Goal: Information Seeking & Learning: Learn about a topic

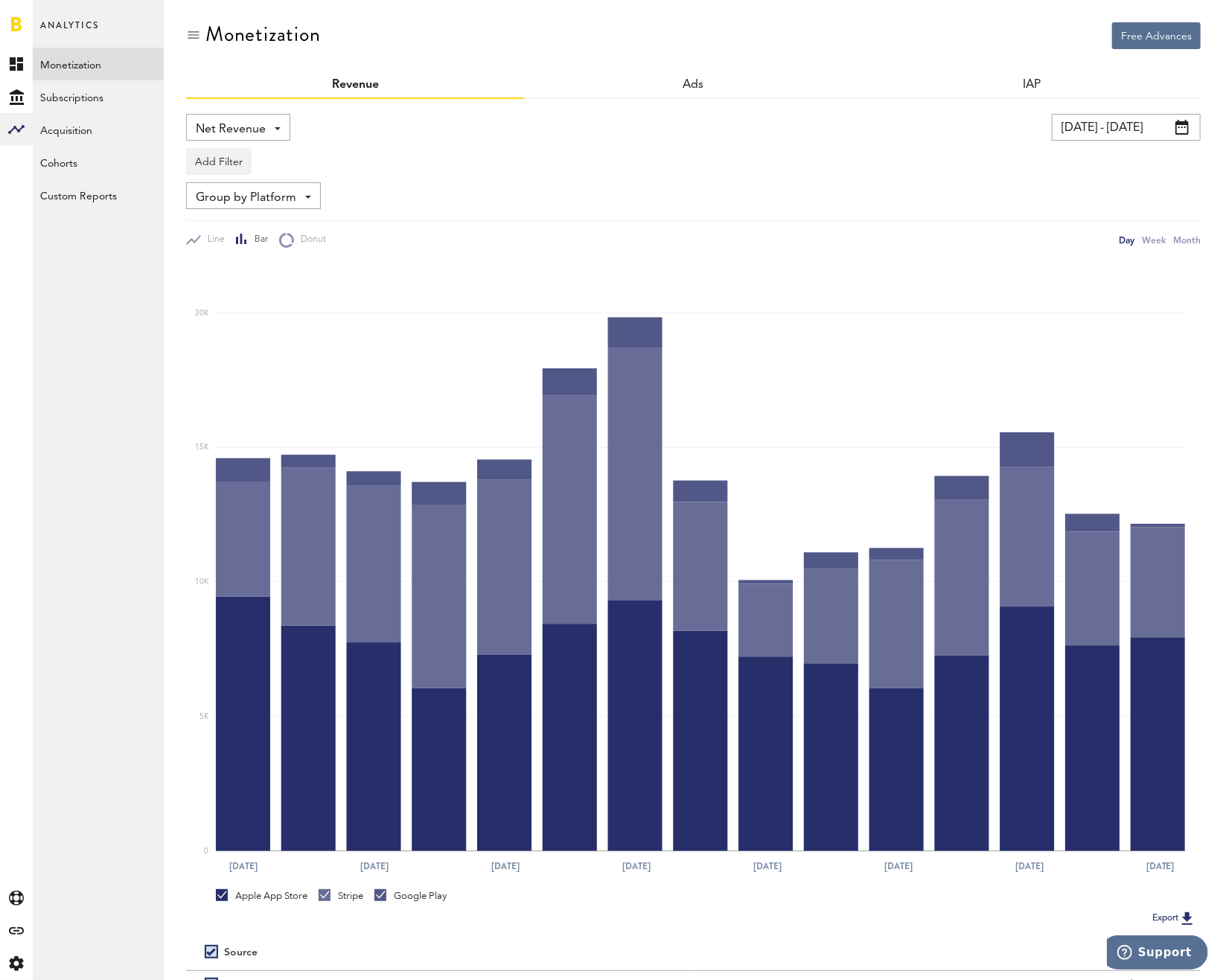
click at [259, 126] on span "Net Revenue" at bounding box center [230, 130] width 70 height 26
click at [262, 183] on span "Gross Revenue" at bounding box center [237, 189] width 74 height 26
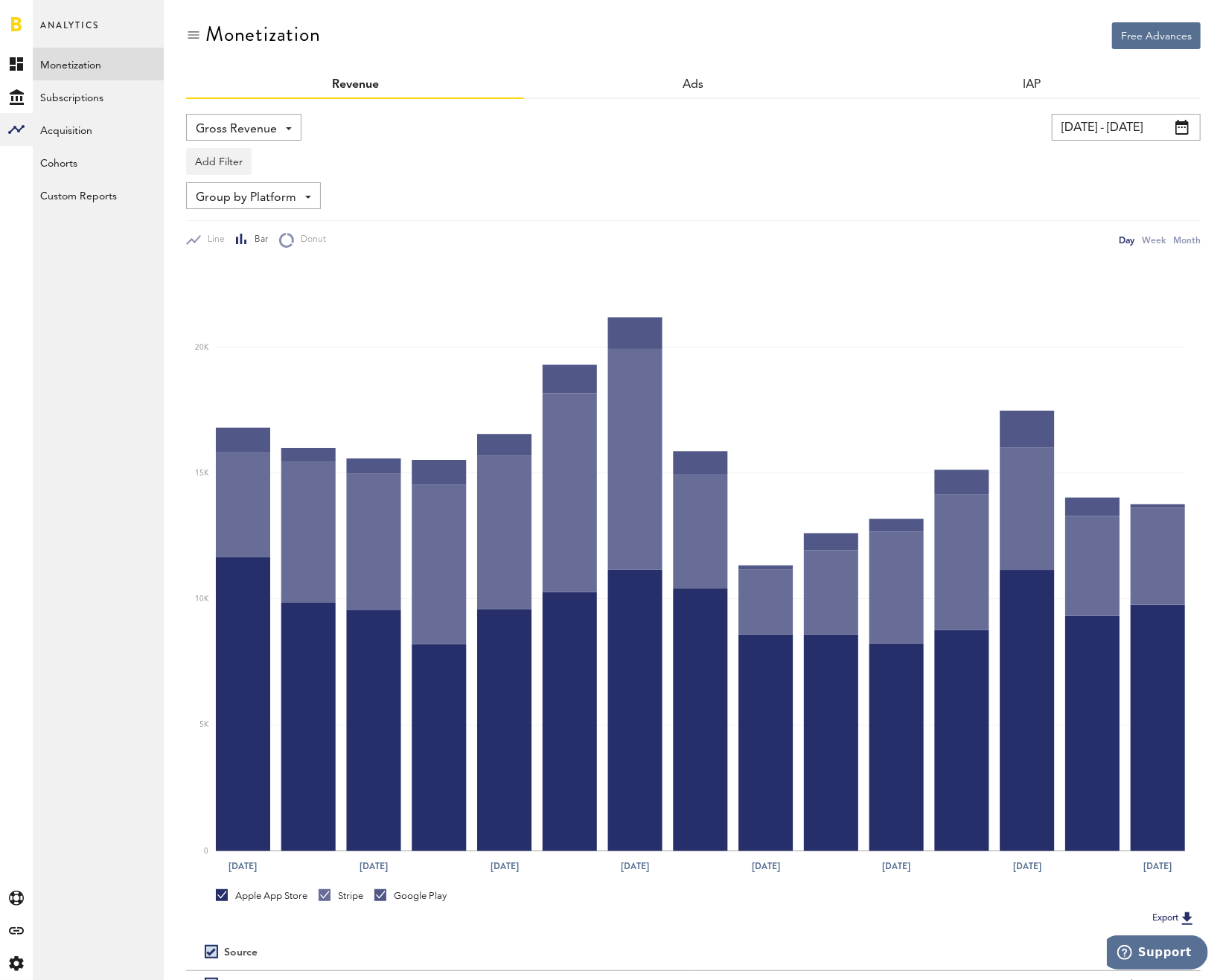
click at [437, 133] on div "Gross Revenue Net Revenue Gross Revenue Profit" at bounding box center [431, 127] width 490 height 26
click at [1137, 141] on div "Add Filter Platforms Apps" at bounding box center [693, 157] width 1015 height 34
click at [1133, 135] on input "[DATE] - [DATE]" at bounding box center [1126, 127] width 149 height 26
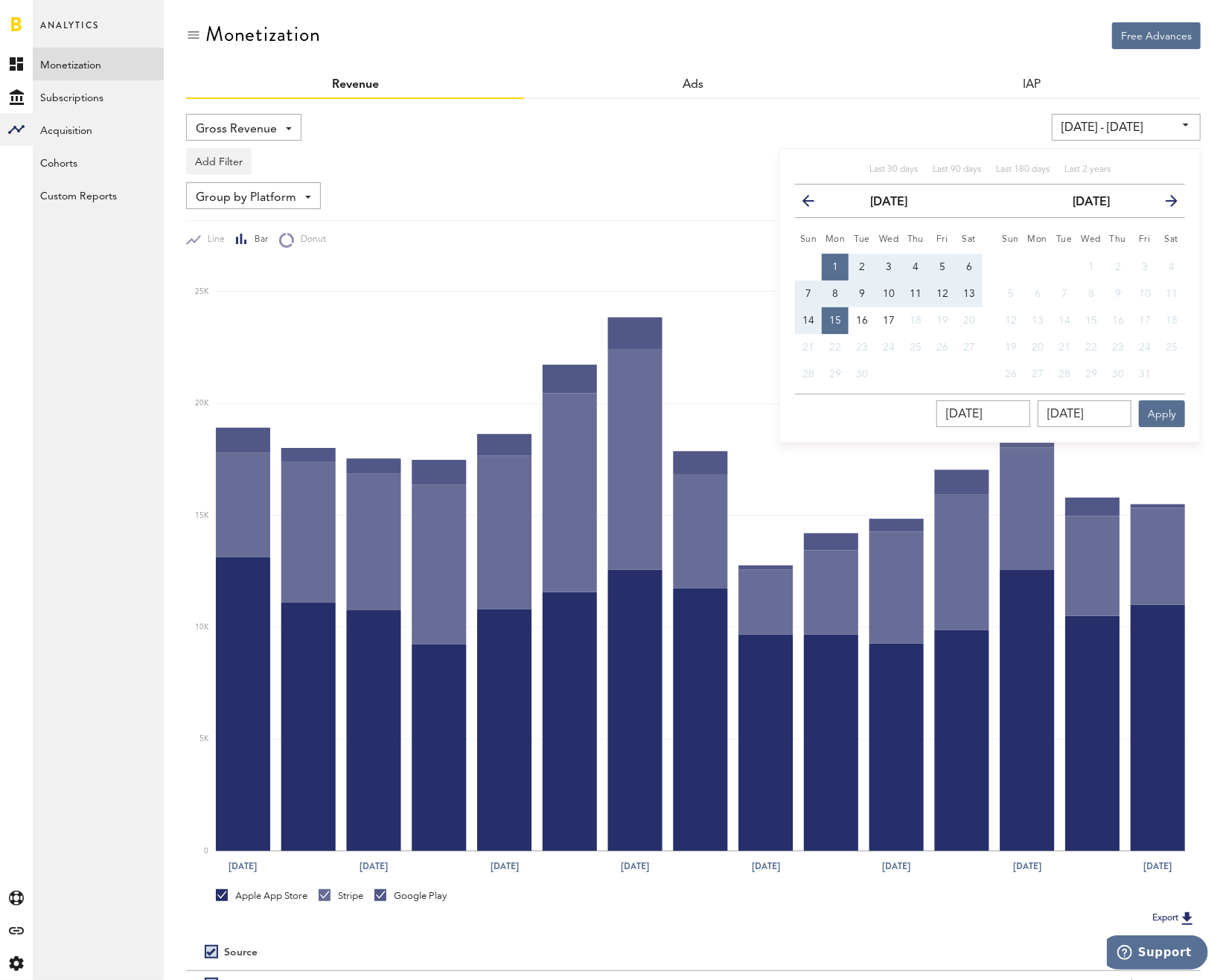
click at [815, 204] on icon "button" at bounding box center [815, 204] width 0 height 0
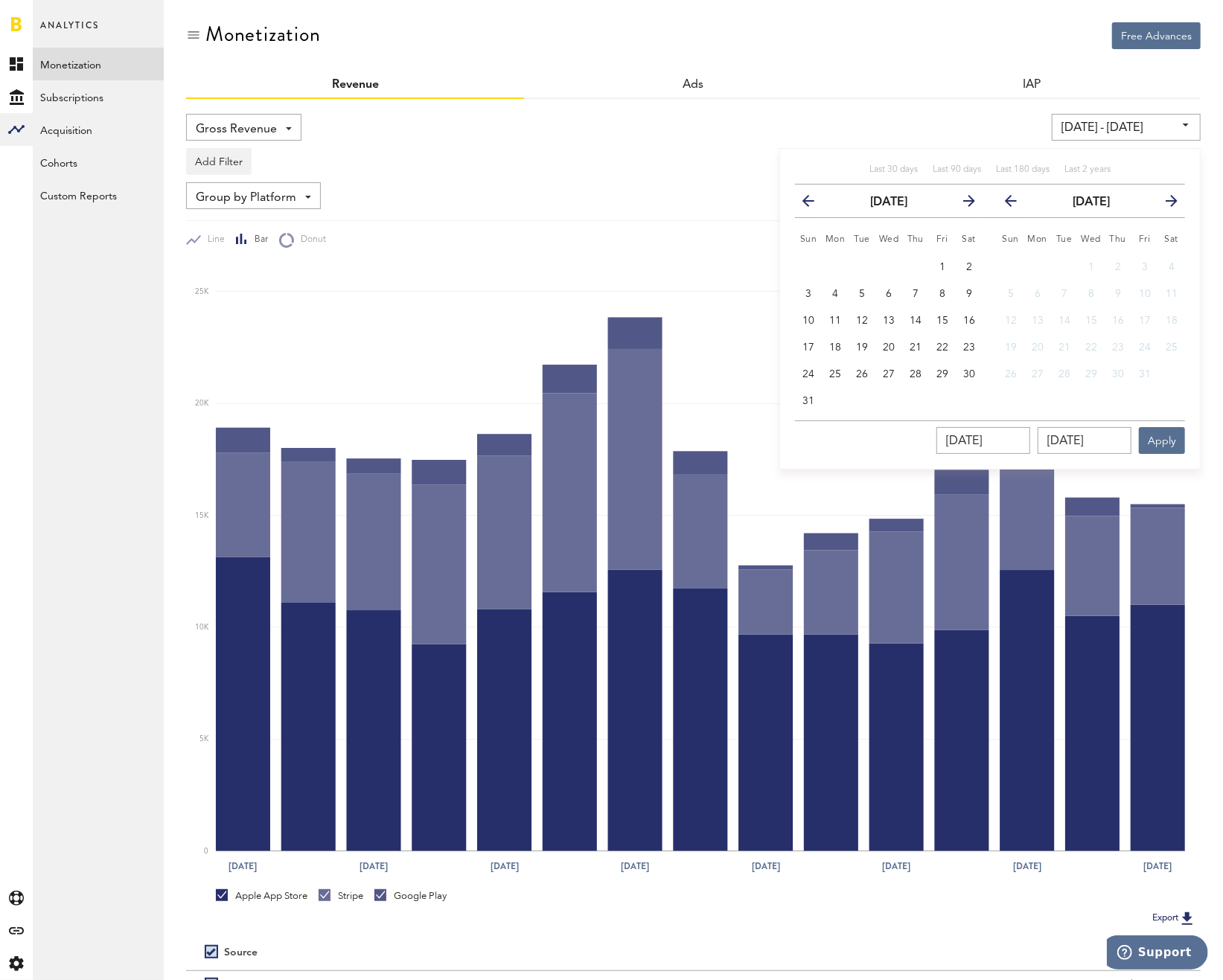
click at [815, 204] on icon "button" at bounding box center [815, 204] width 0 height 0
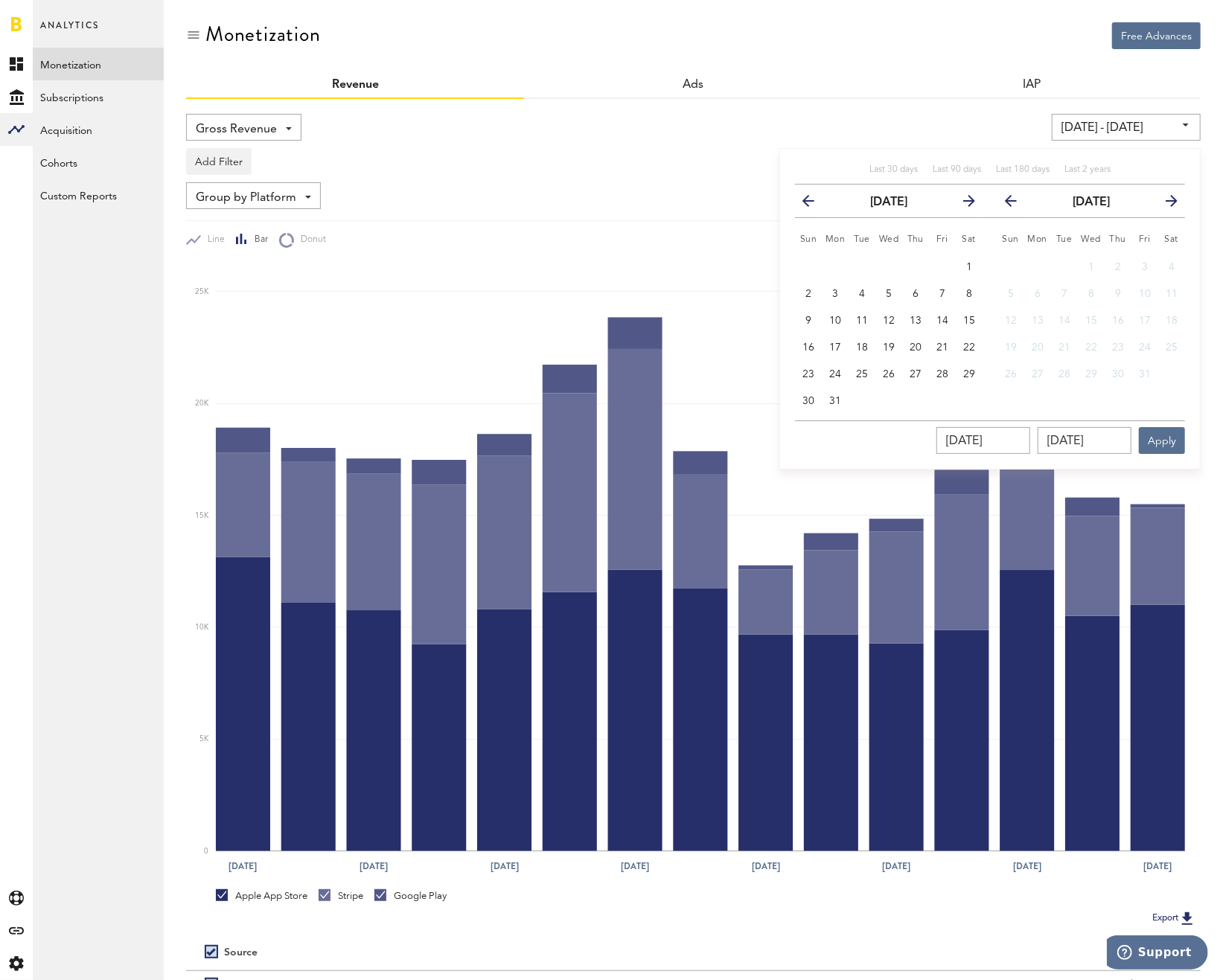
click at [815, 204] on icon "button" at bounding box center [815, 204] width 0 height 0
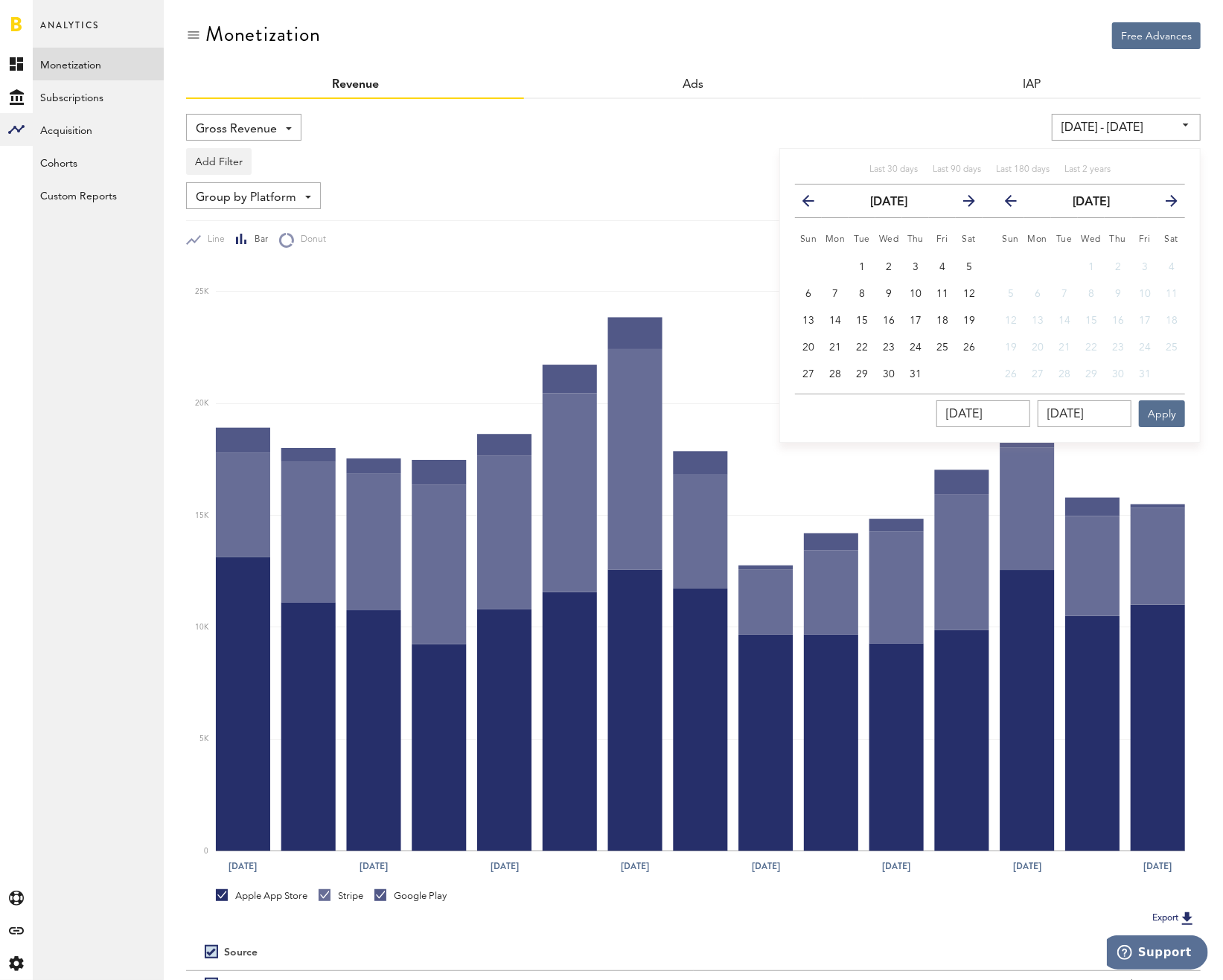
click at [815, 204] on icon "button" at bounding box center [815, 204] width 0 height 0
click at [802, 260] on button "1" at bounding box center [807, 267] width 26 height 26
type input "[DATE] - [DATE]"
type input "[DATE]"
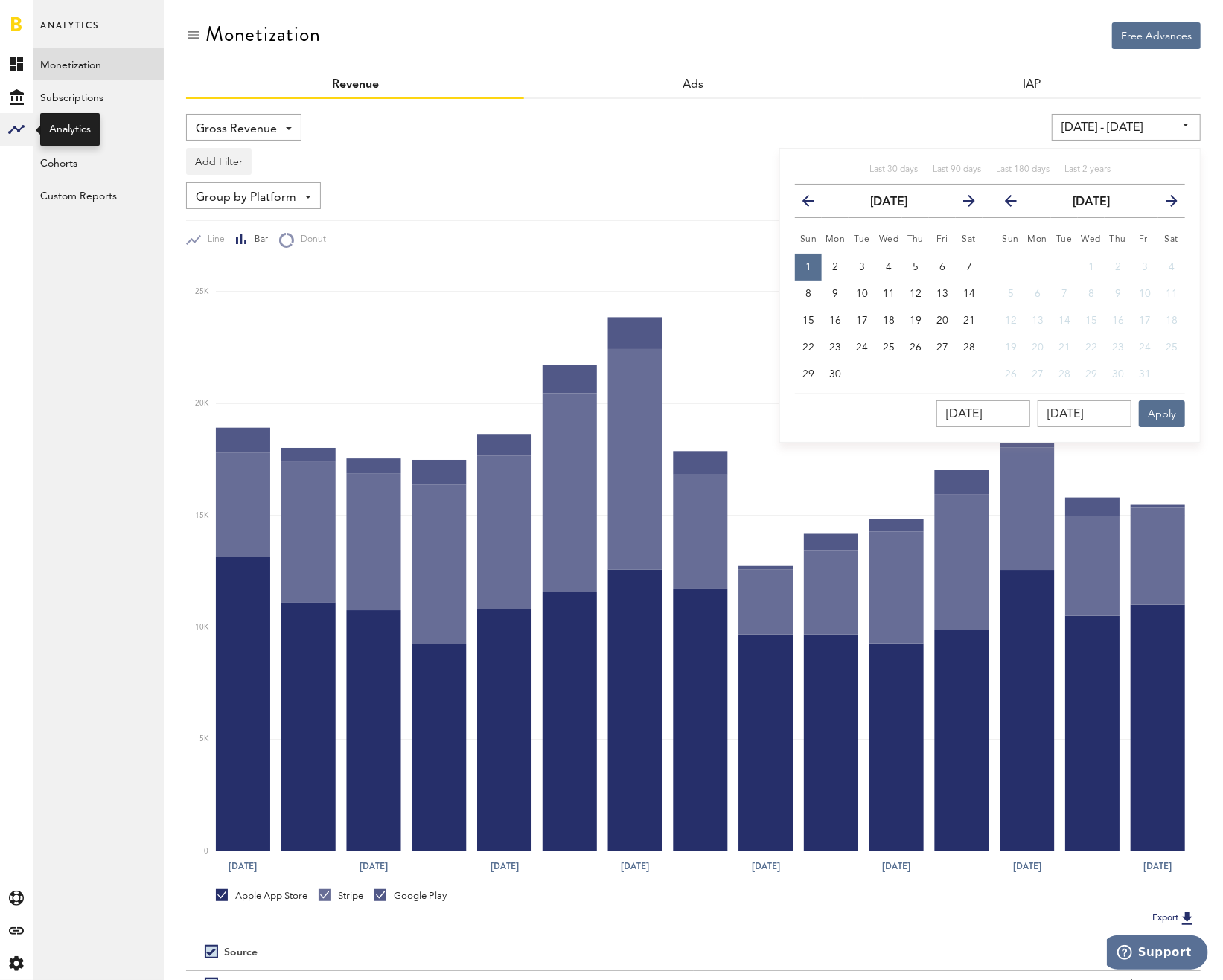
click at [27, 133] on div at bounding box center [16, 130] width 33 height 33
type input "[DATE] - [DATE]"
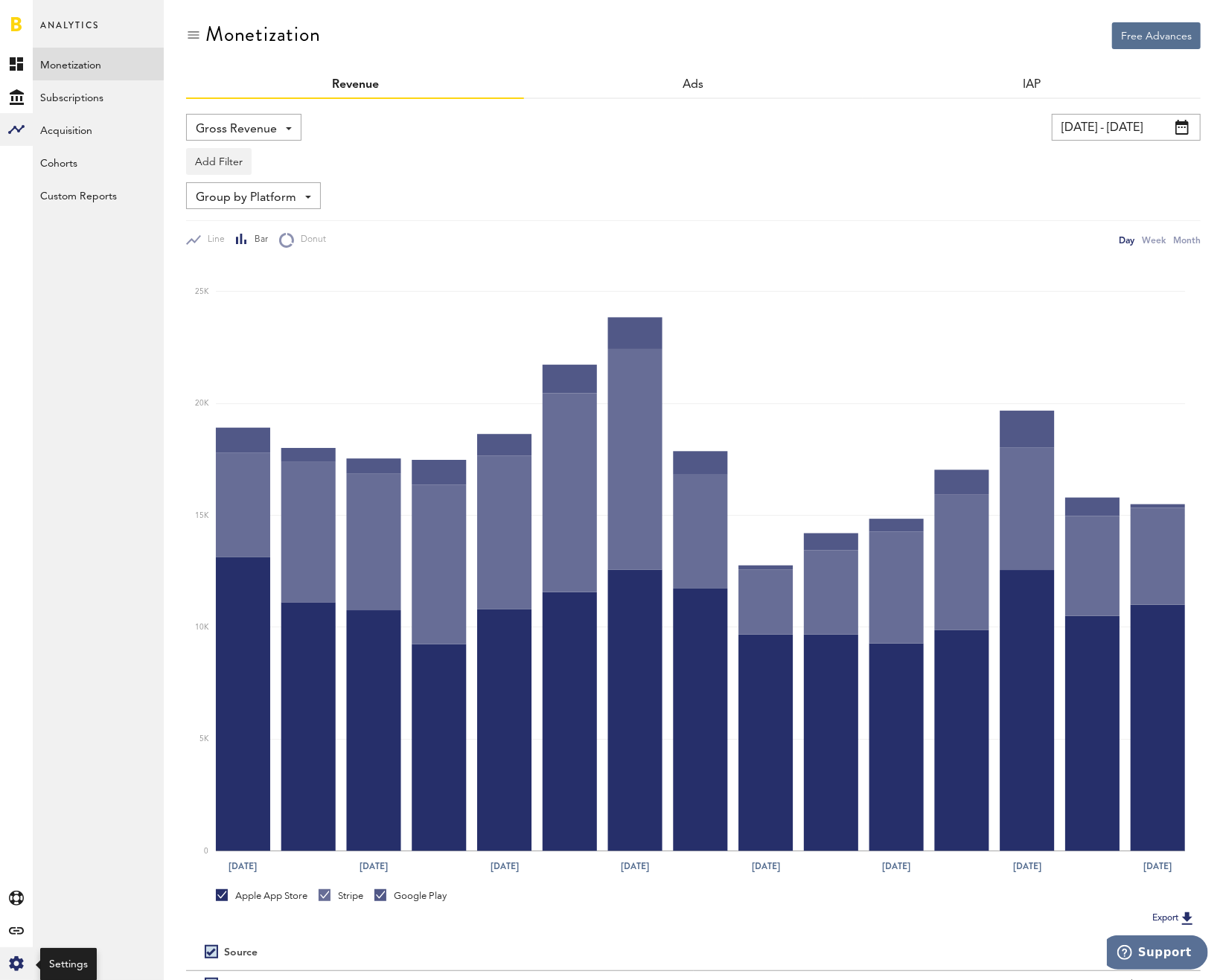
click at [19, 961] on icon at bounding box center [16, 964] width 14 height 15
click at [21, 72] on link "Created with Sketch." at bounding box center [16, 64] width 33 height 33
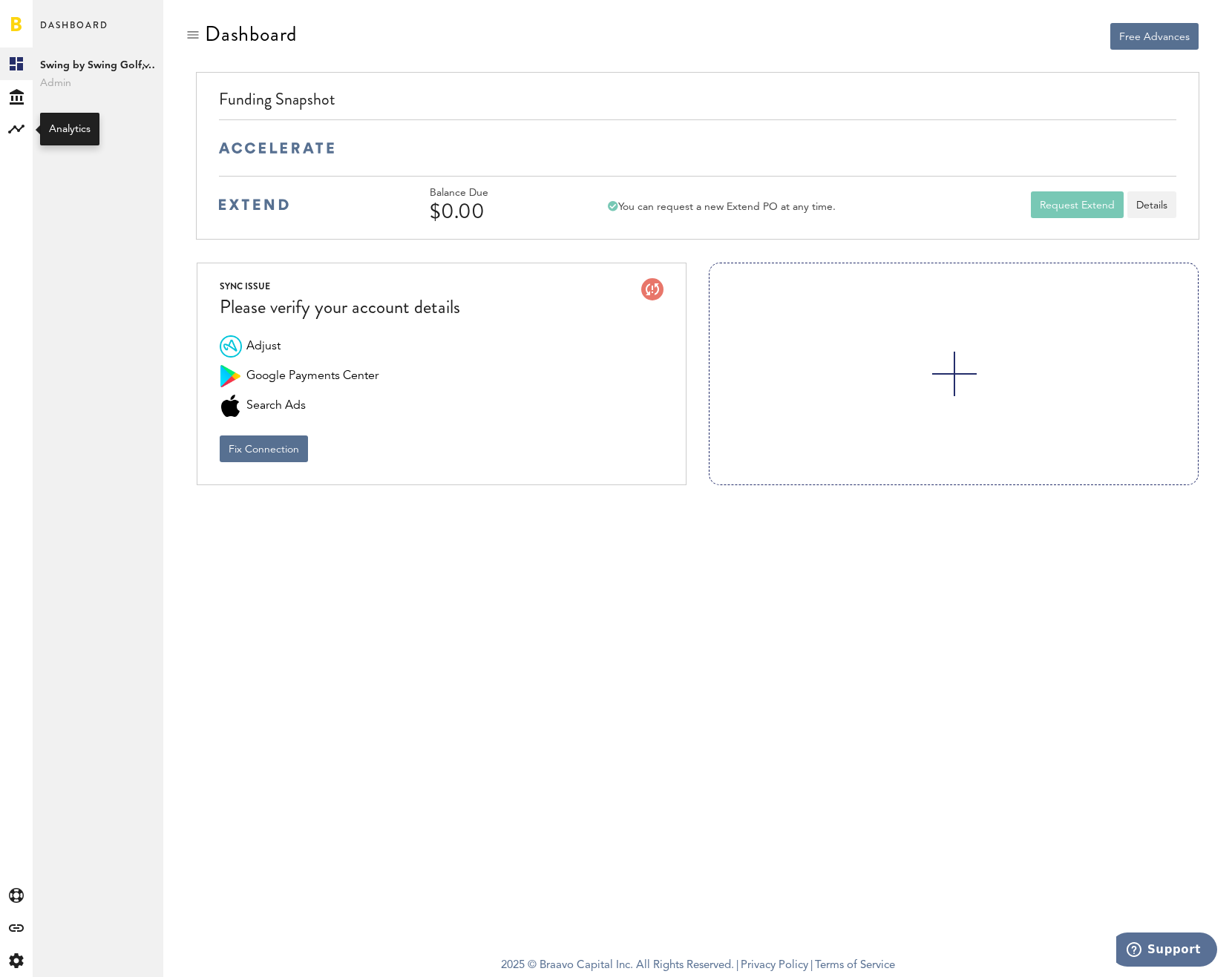
click at [13, 122] on rect at bounding box center [16, 129] width 18 height 18
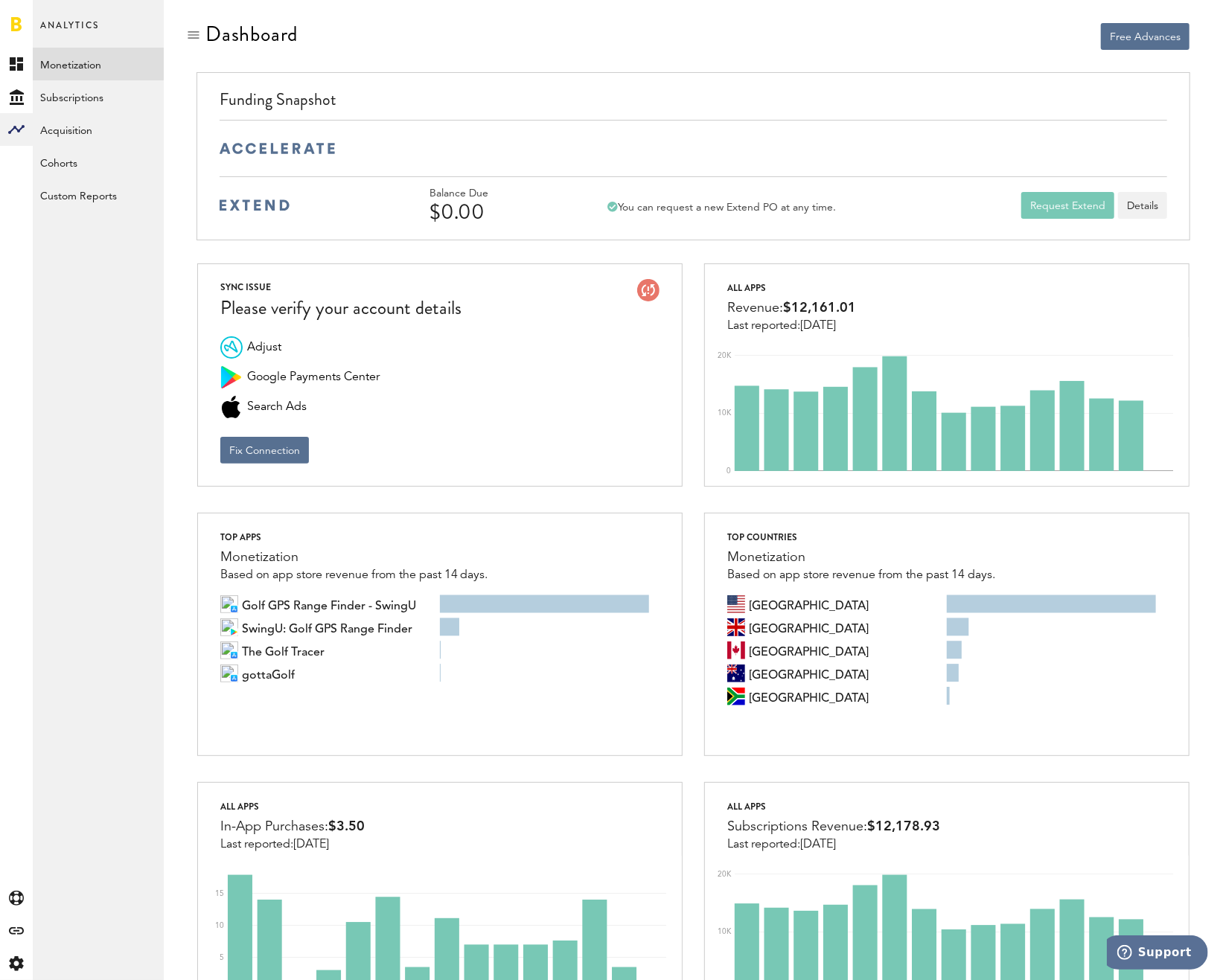
click at [95, 50] on link "Monetization" at bounding box center [98, 64] width 131 height 33
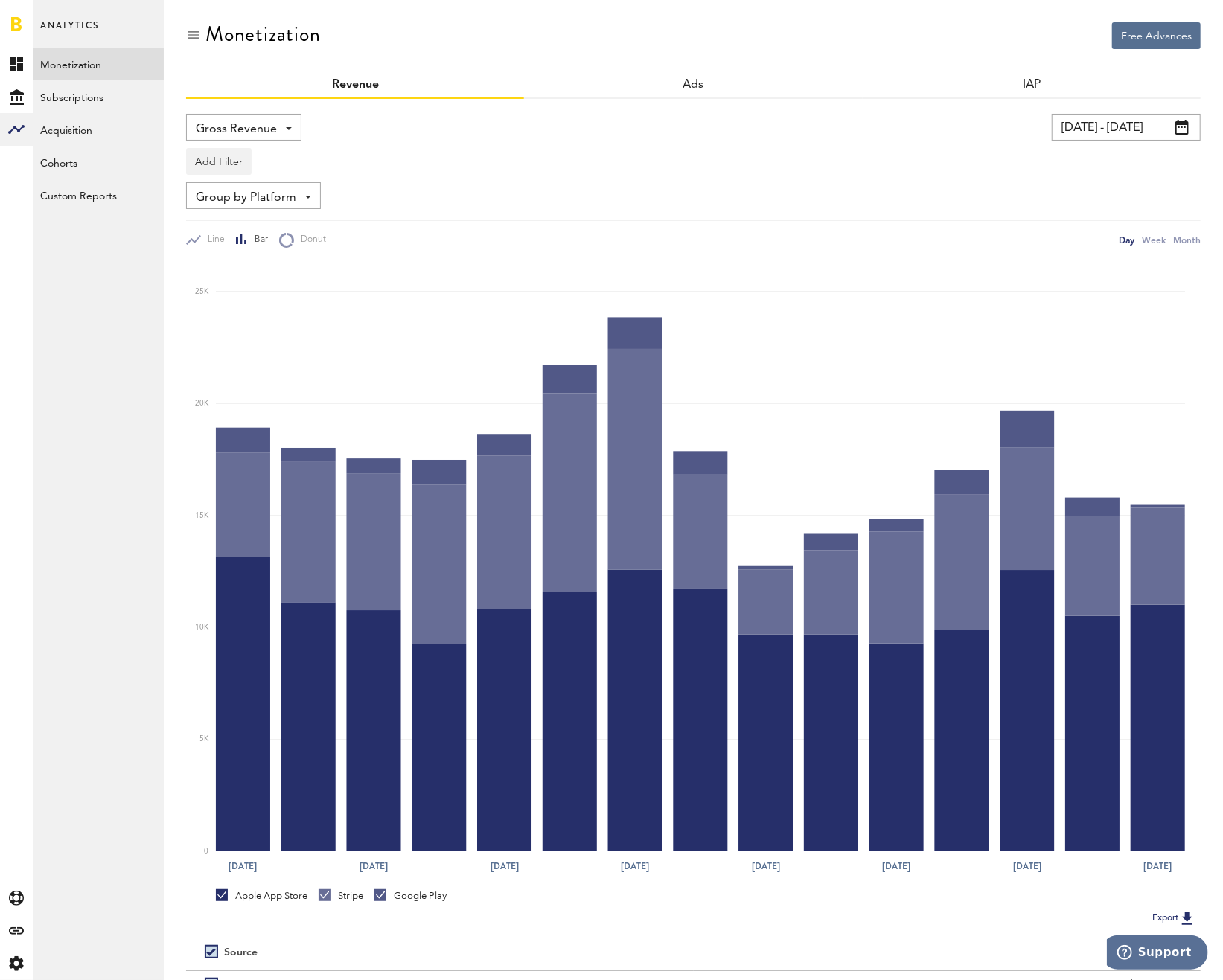
click at [1096, 131] on input "[DATE] - [DATE]" at bounding box center [1126, 127] width 149 height 26
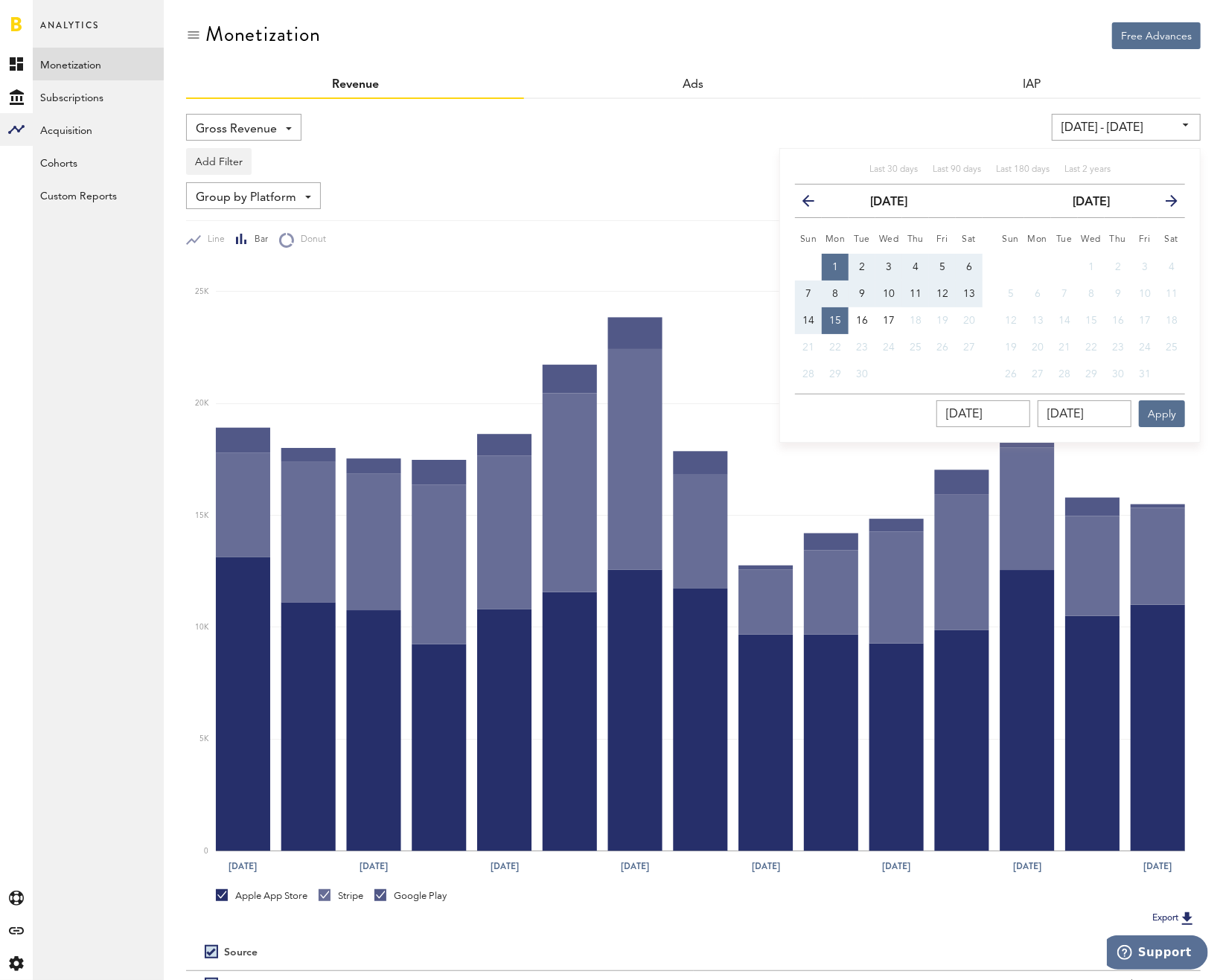
click at [815, 204] on icon "button" at bounding box center [815, 204] width 0 height 0
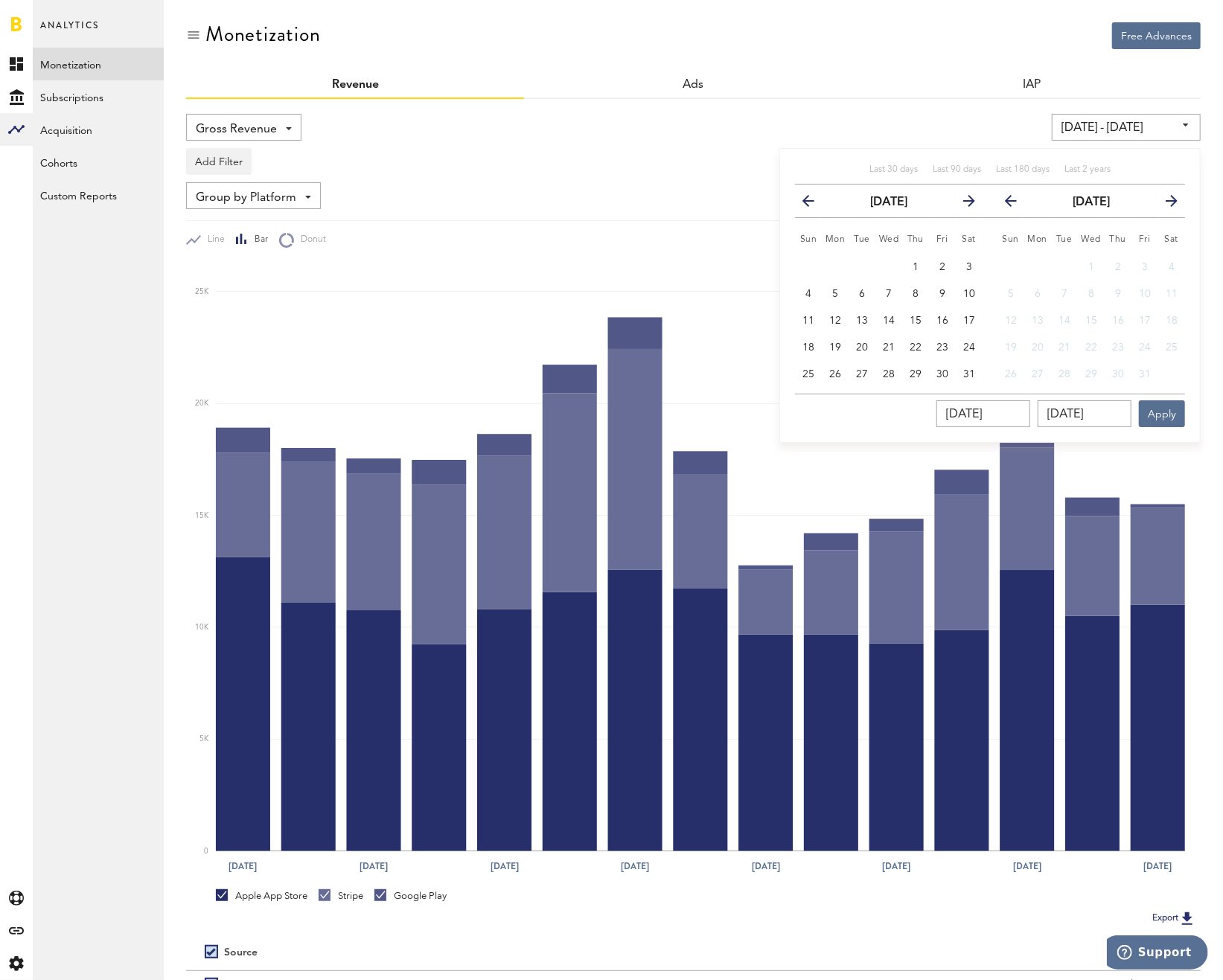
click at [815, 204] on icon "button" at bounding box center [815, 204] width 0 height 0
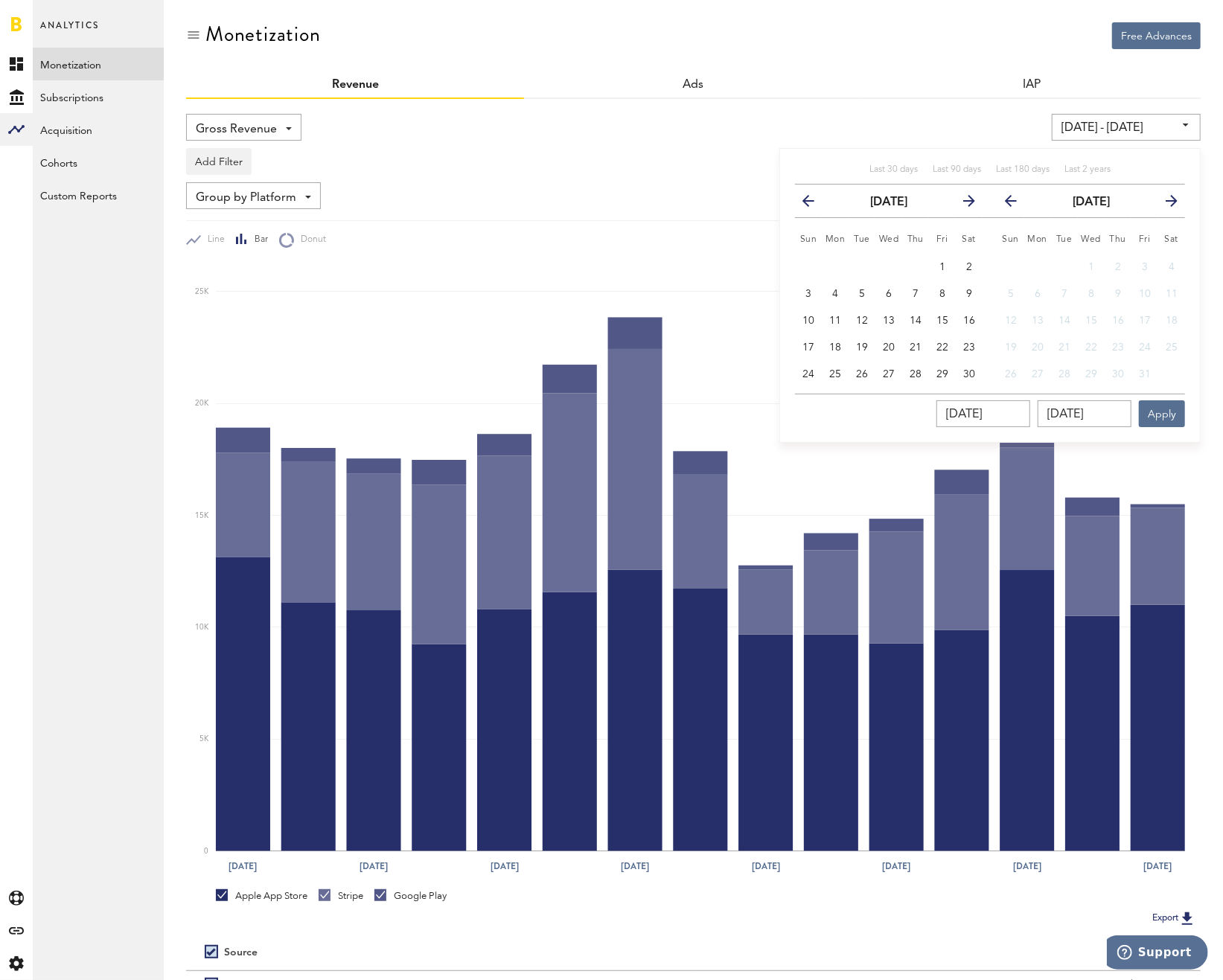
click at [815, 204] on icon "button" at bounding box center [815, 204] width 0 height 0
click at [807, 262] on span "1" at bounding box center [808, 267] width 6 height 10
type input "[DATE] - [DATE]"
type input "[DATE]"
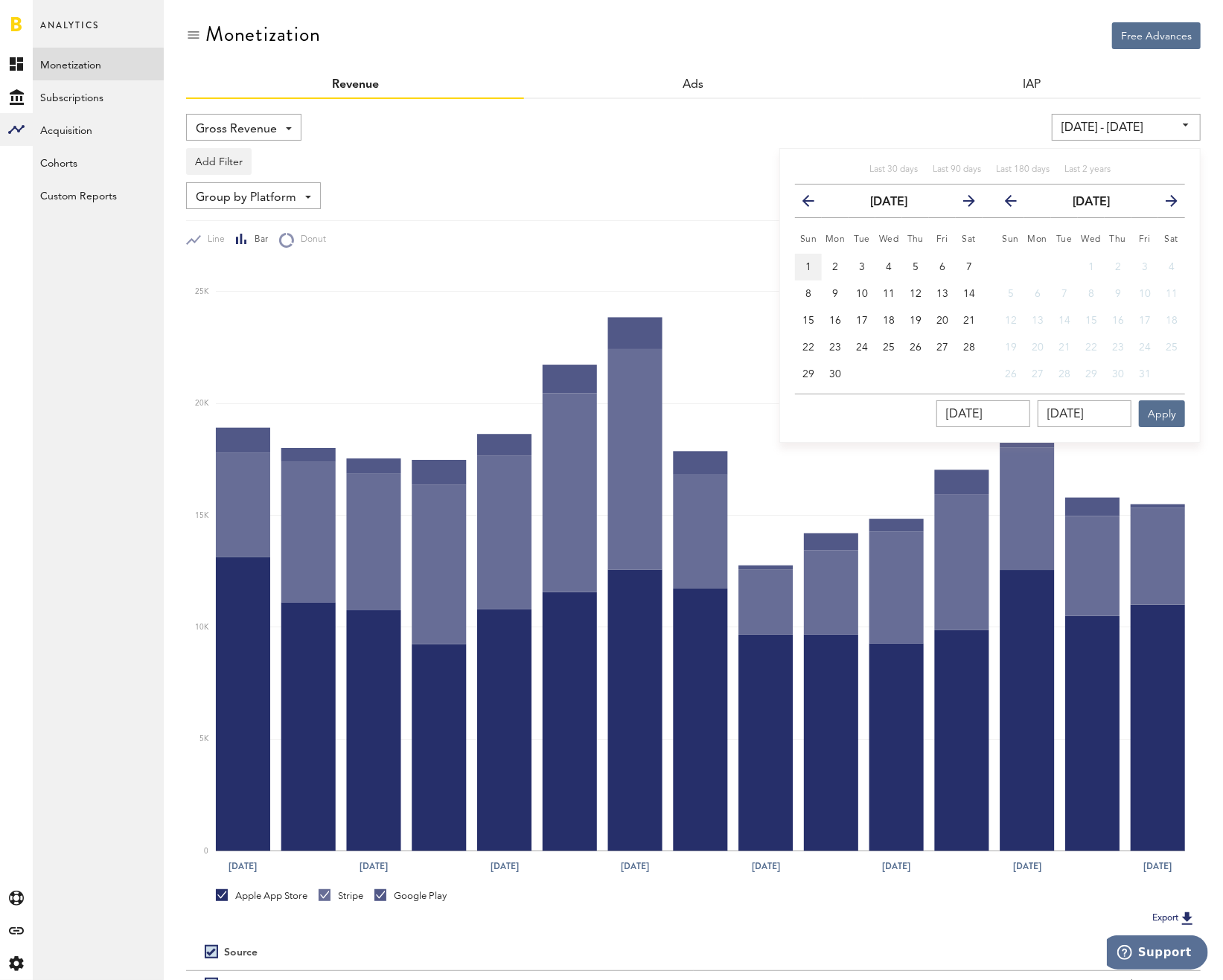
type input "[DATE]"
click at [1002, 195] on button "previous" at bounding box center [1009, 201] width 42 height 21
click at [1015, 393] on button "31" at bounding box center [1010, 401] width 26 height 26
type input "[DATE] - [DATE]"
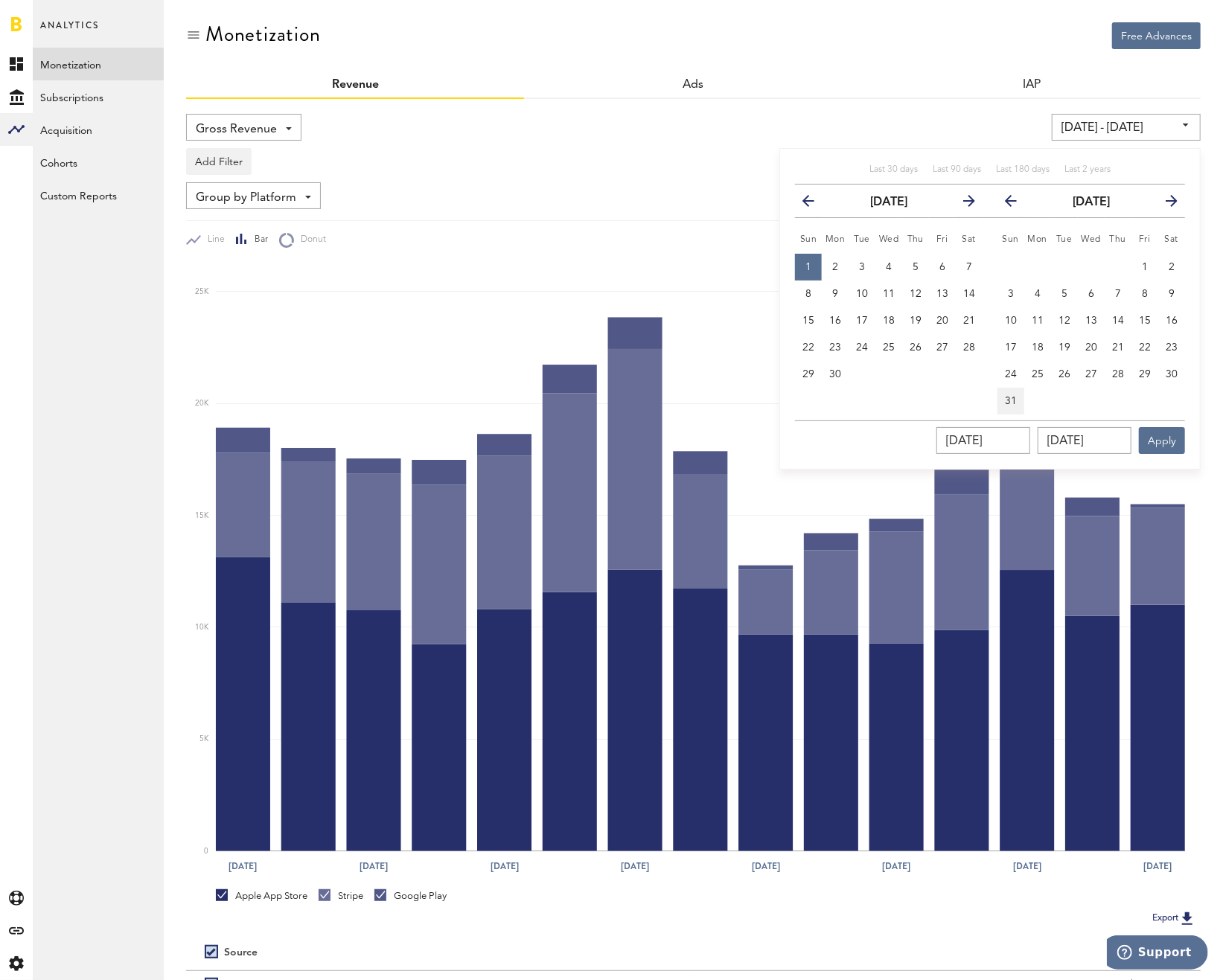
type input "[DATE]"
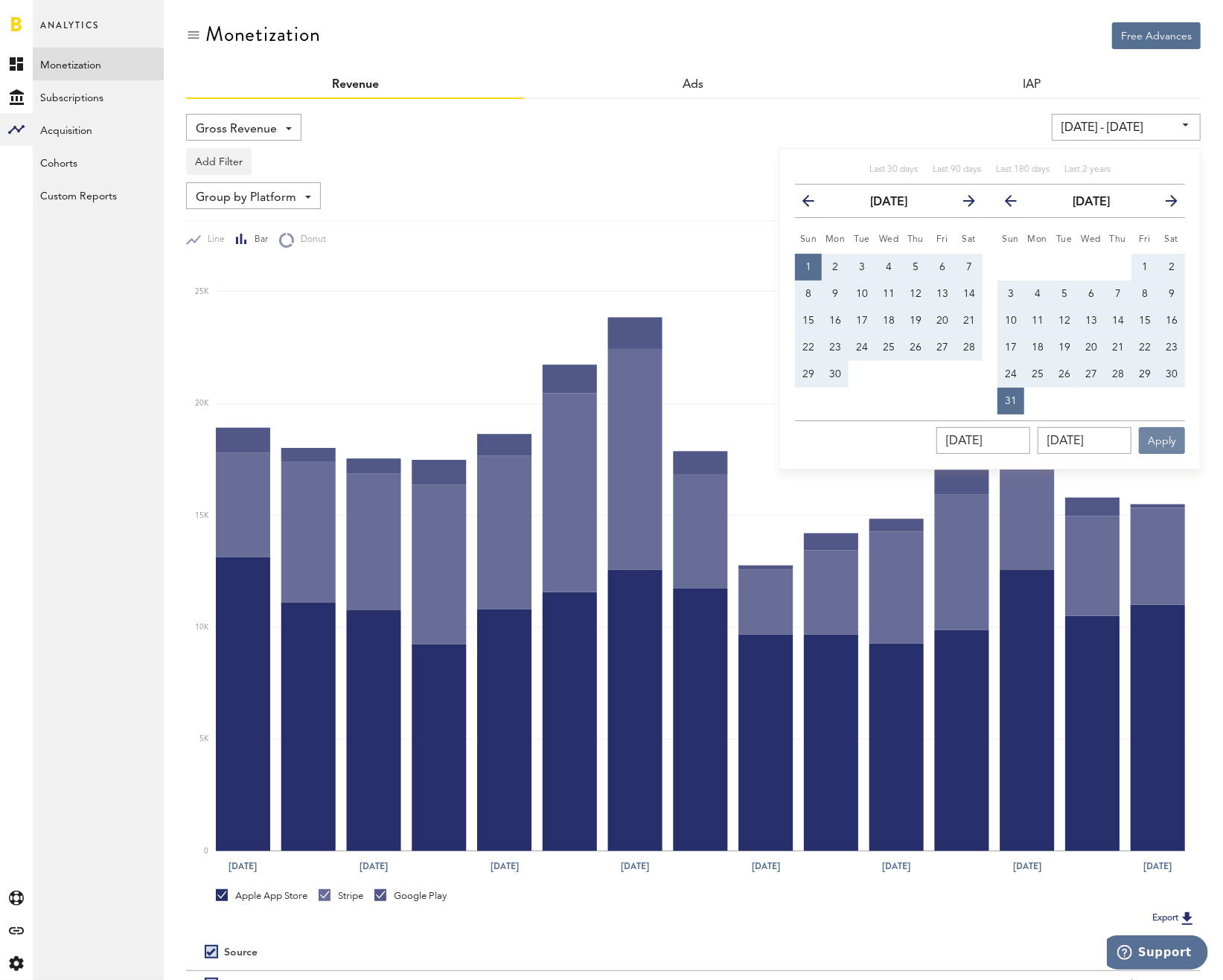
click at [1167, 433] on button "Apply" at bounding box center [1162, 440] width 47 height 26
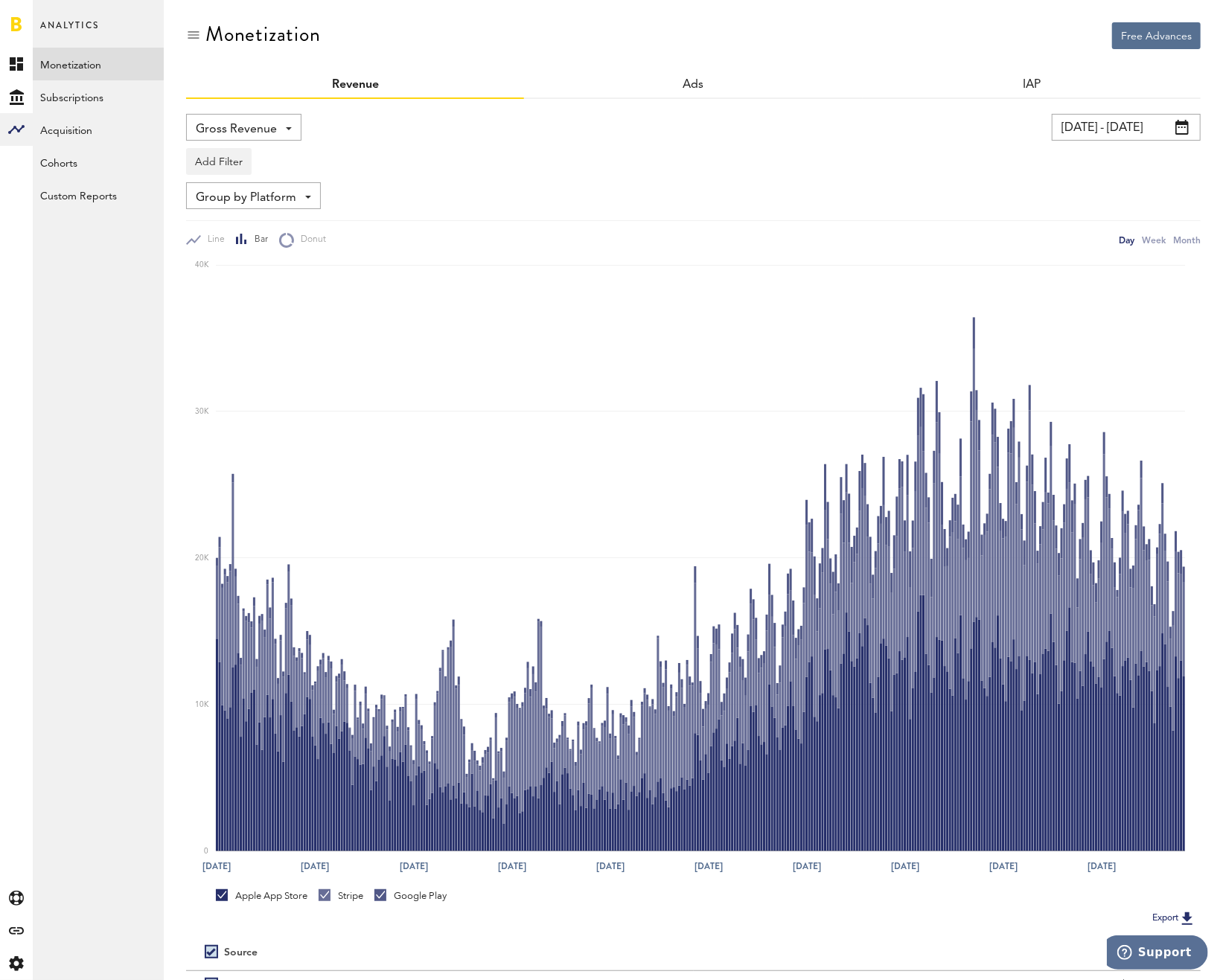
click at [1116, 126] on input "[DATE] - [DATE]" at bounding box center [1126, 127] width 149 height 26
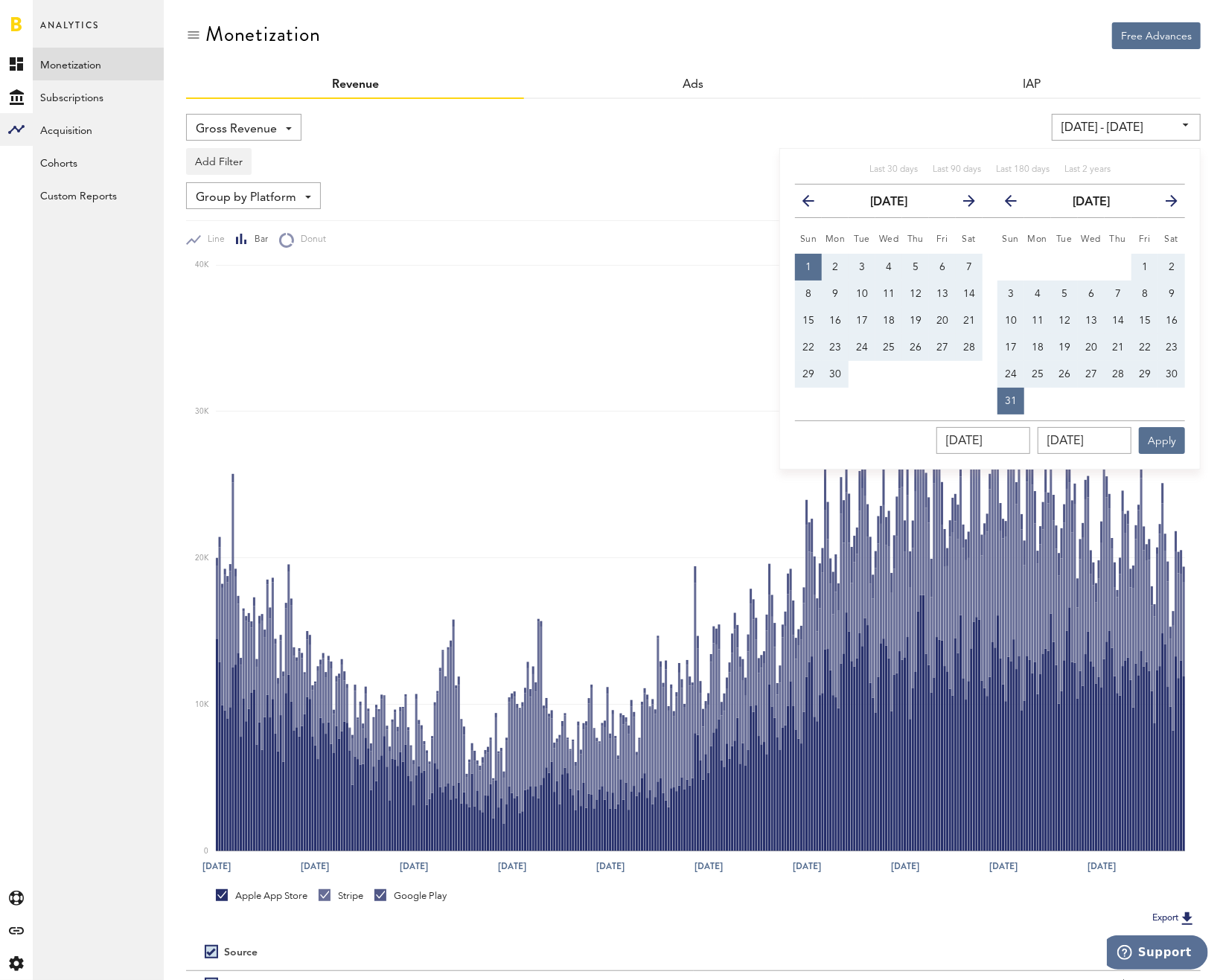
click at [815, 204] on icon "button" at bounding box center [815, 204] width 0 height 0
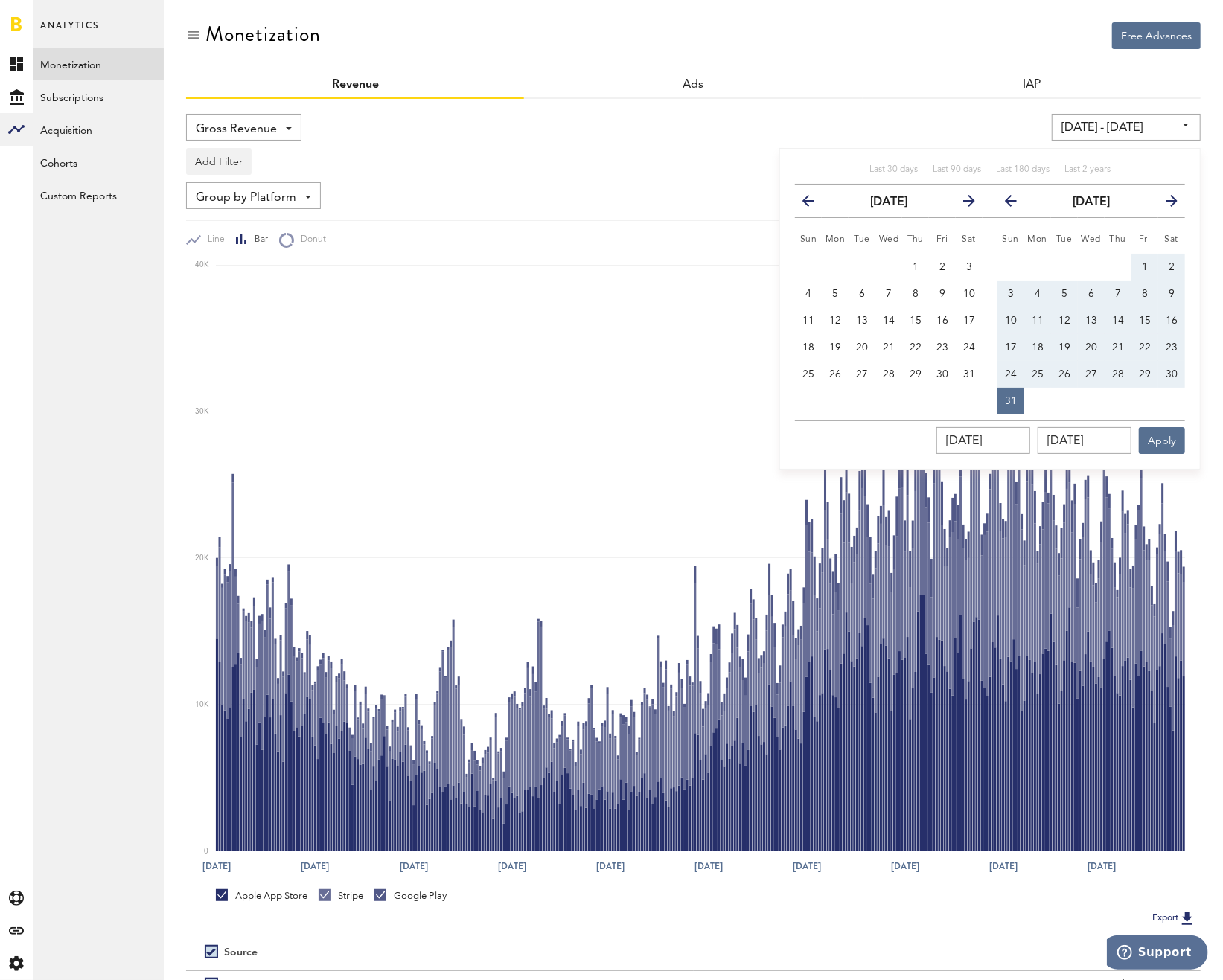
click at [815, 204] on icon "button" at bounding box center [815, 204] width 0 height 0
click at [981, 438] on input "[DATE]" at bounding box center [983, 440] width 94 height 26
type input "[DATE]"
type input "[DATE] - [DATE]"
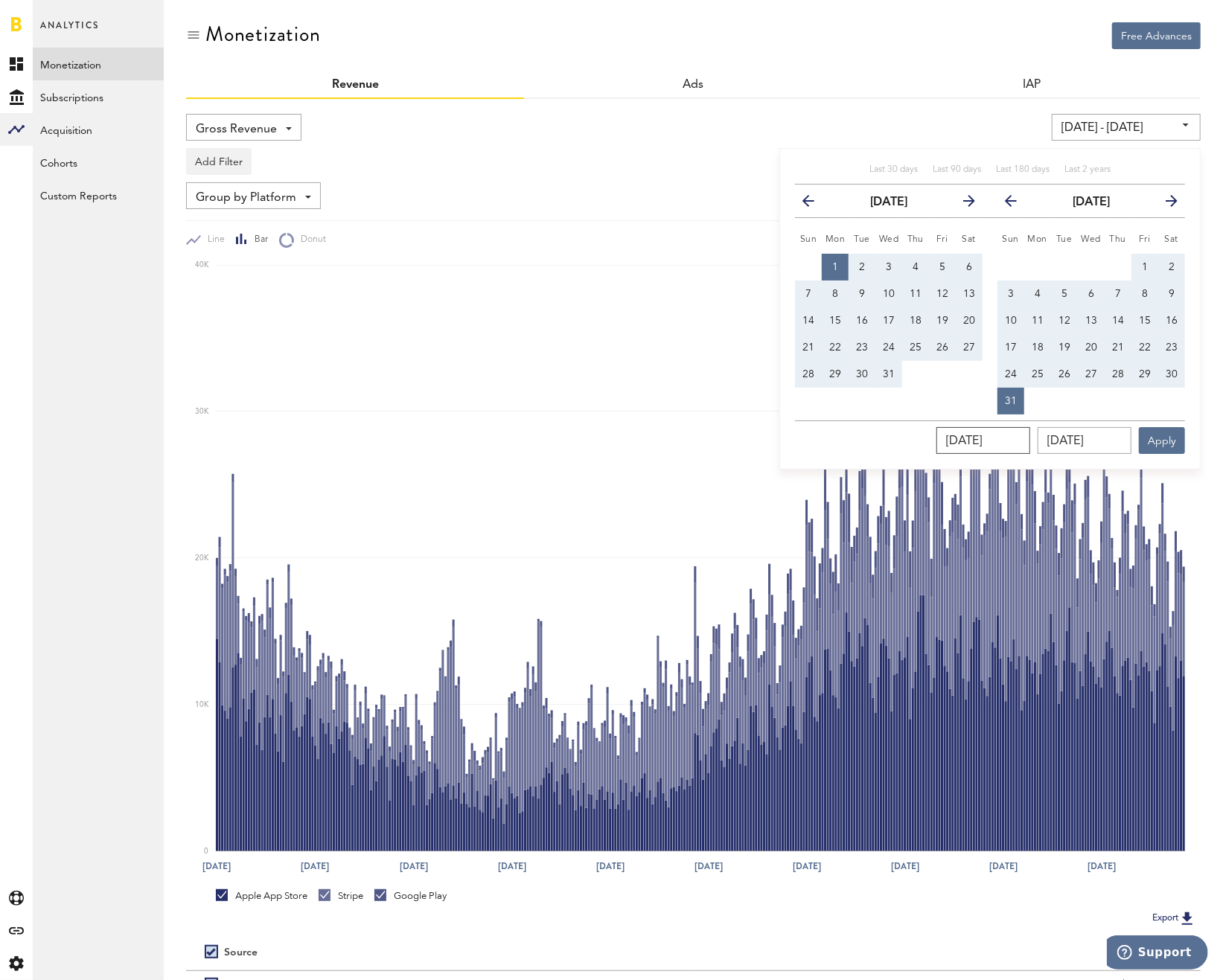
type input "[DATE]"
click at [1072, 442] on input "[DATE]" at bounding box center [1084, 440] width 94 height 26
type input "13/12/025_"
type input "[DATE] - [DATE]"
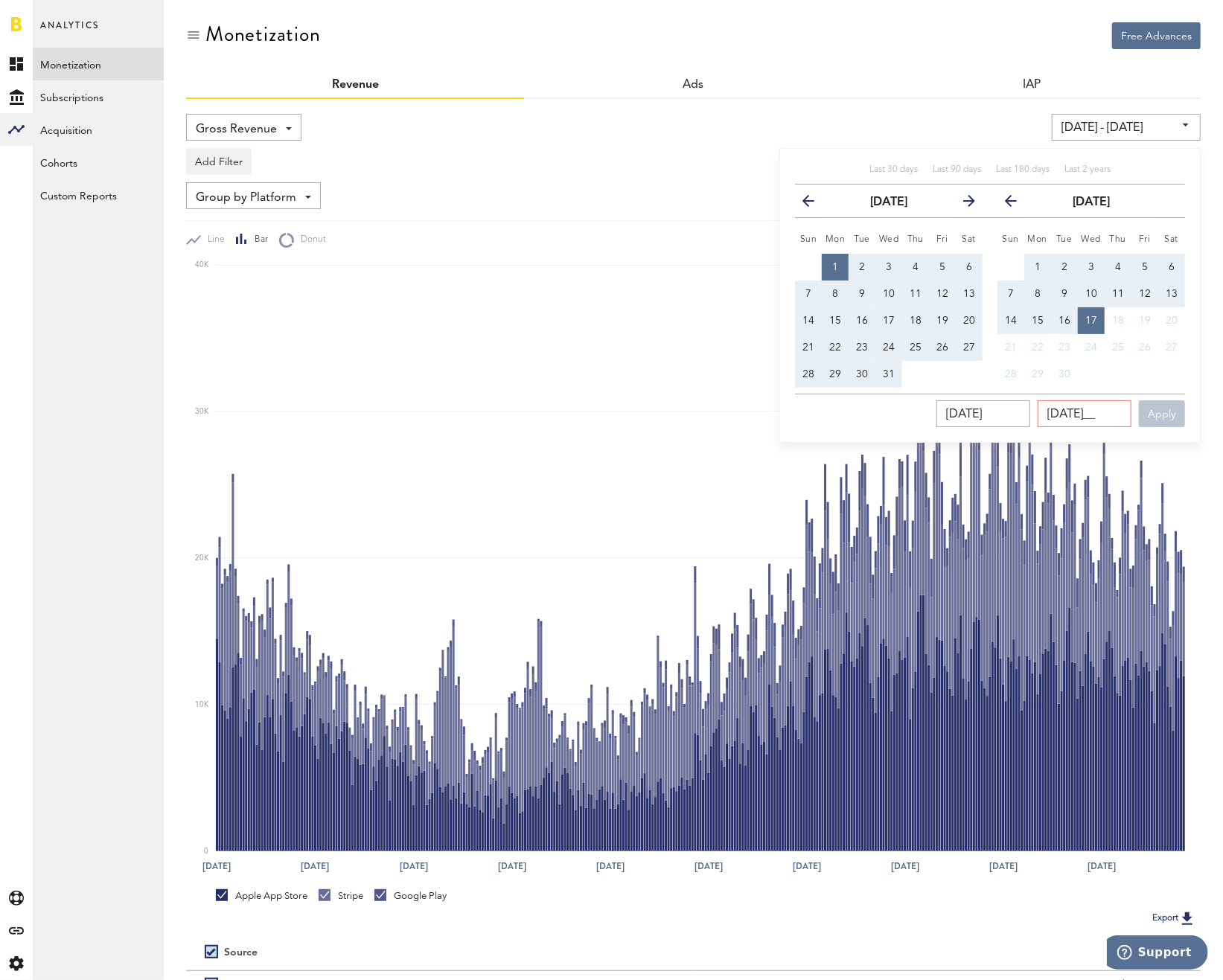
type input "12/31/202_"
type input "[DATE] - [DATE]"
type input "[DATE]"
click at [1168, 399] on div "[DATE] [DATE] Apply" at bounding box center [989, 410] width 390 height 34
click at [1174, 406] on button "Apply" at bounding box center [1162, 413] width 47 height 26
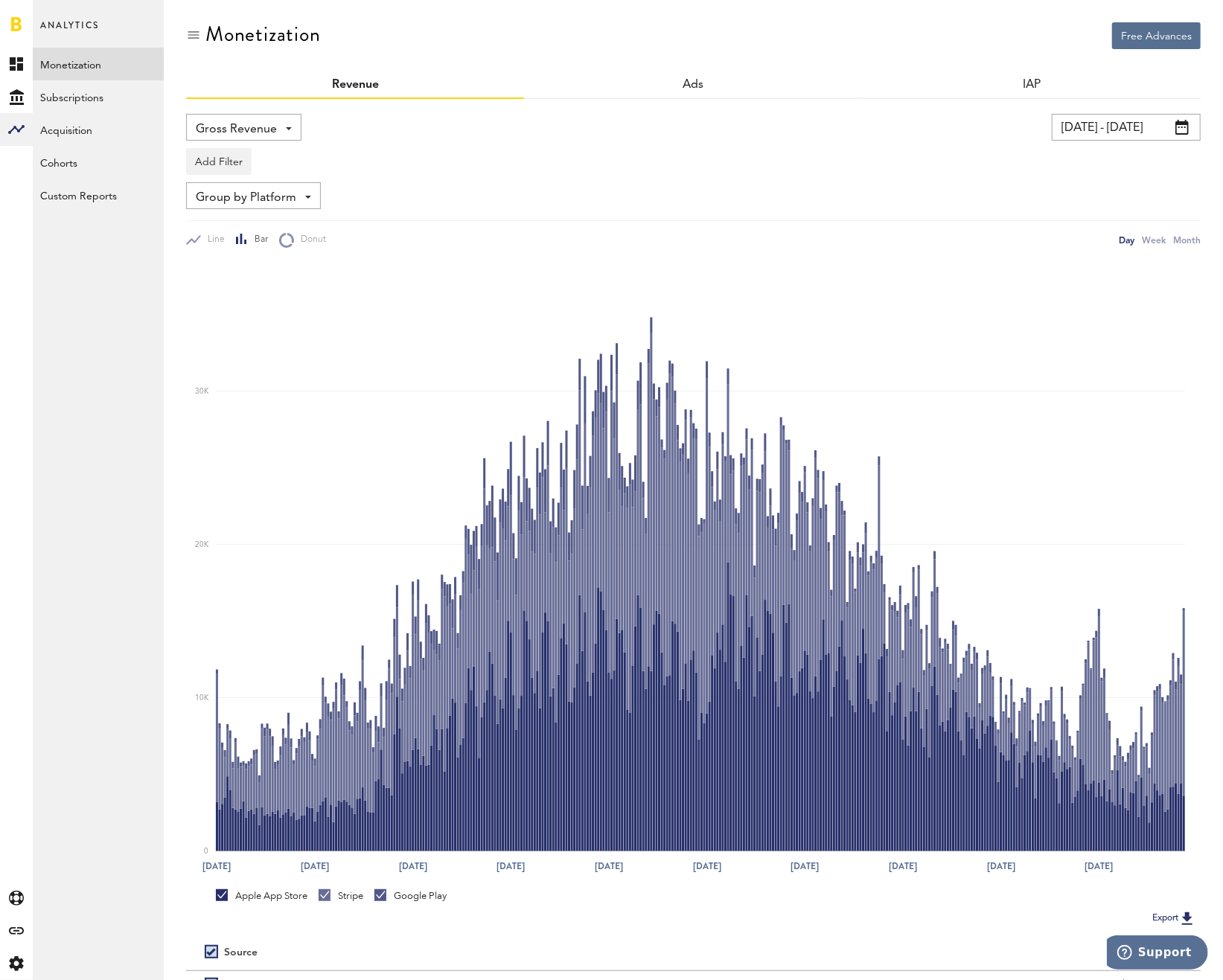
click at [1112, 111] on div "Gross Revenue Net Revenue Gross Revenue Profit [DATE] - [DATE] Last 30 days Las…" at bounding box center [693, 588] width 1015 height 980
click at [1104, 122] on input "[DATE] - [DATE]" at bounding box center [1126, 127] width 149 height 26
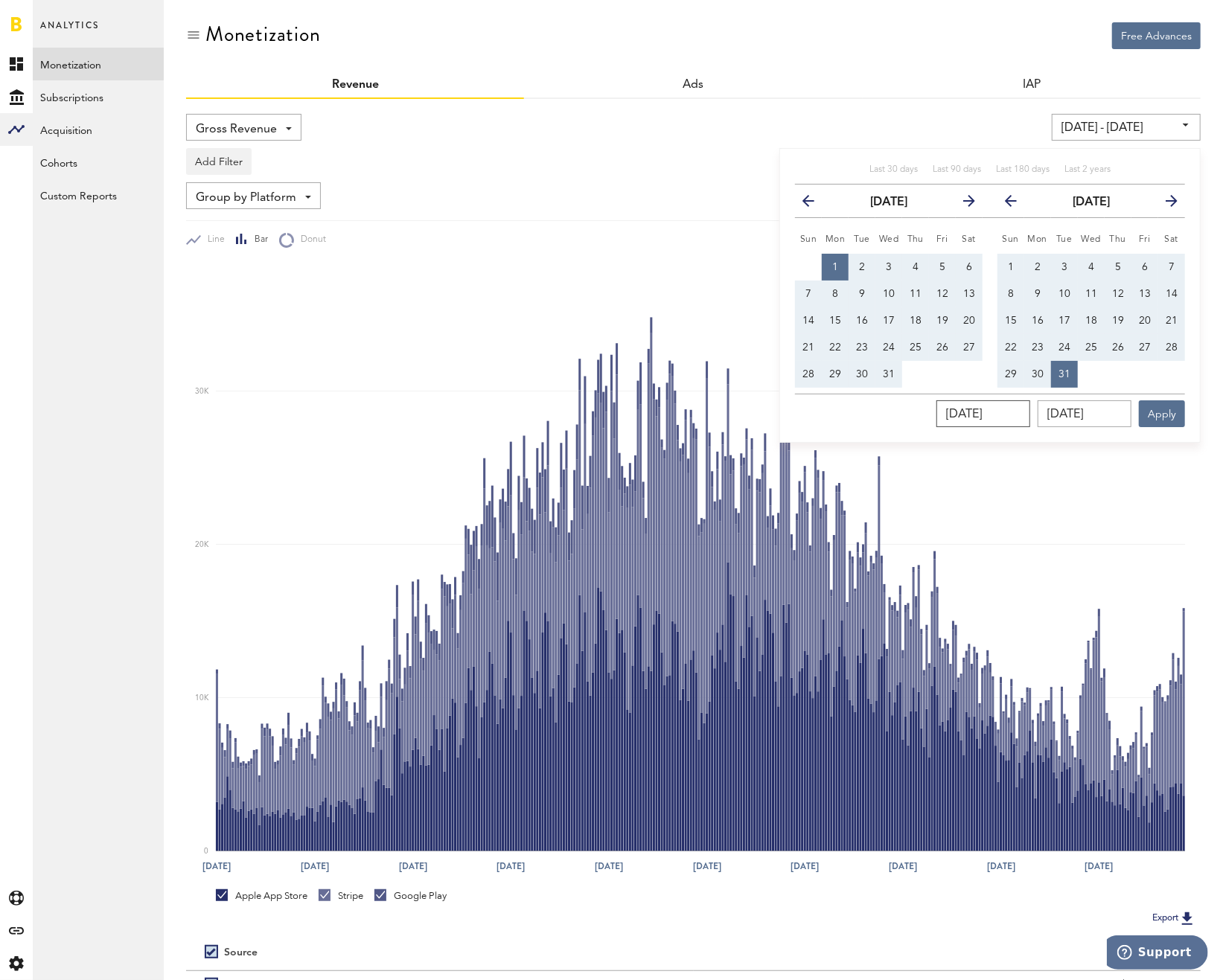
click at [1030, 405] on input "[DATE]" at bounding box center [983, 413] width 94 height 26
click at [1030, 408] on input "[DATE]" at bounding box center [983, 413] width 94 height 26
type input "[DATE]"
type input "[DATE] - [DATE]"
type input "[DATE]"
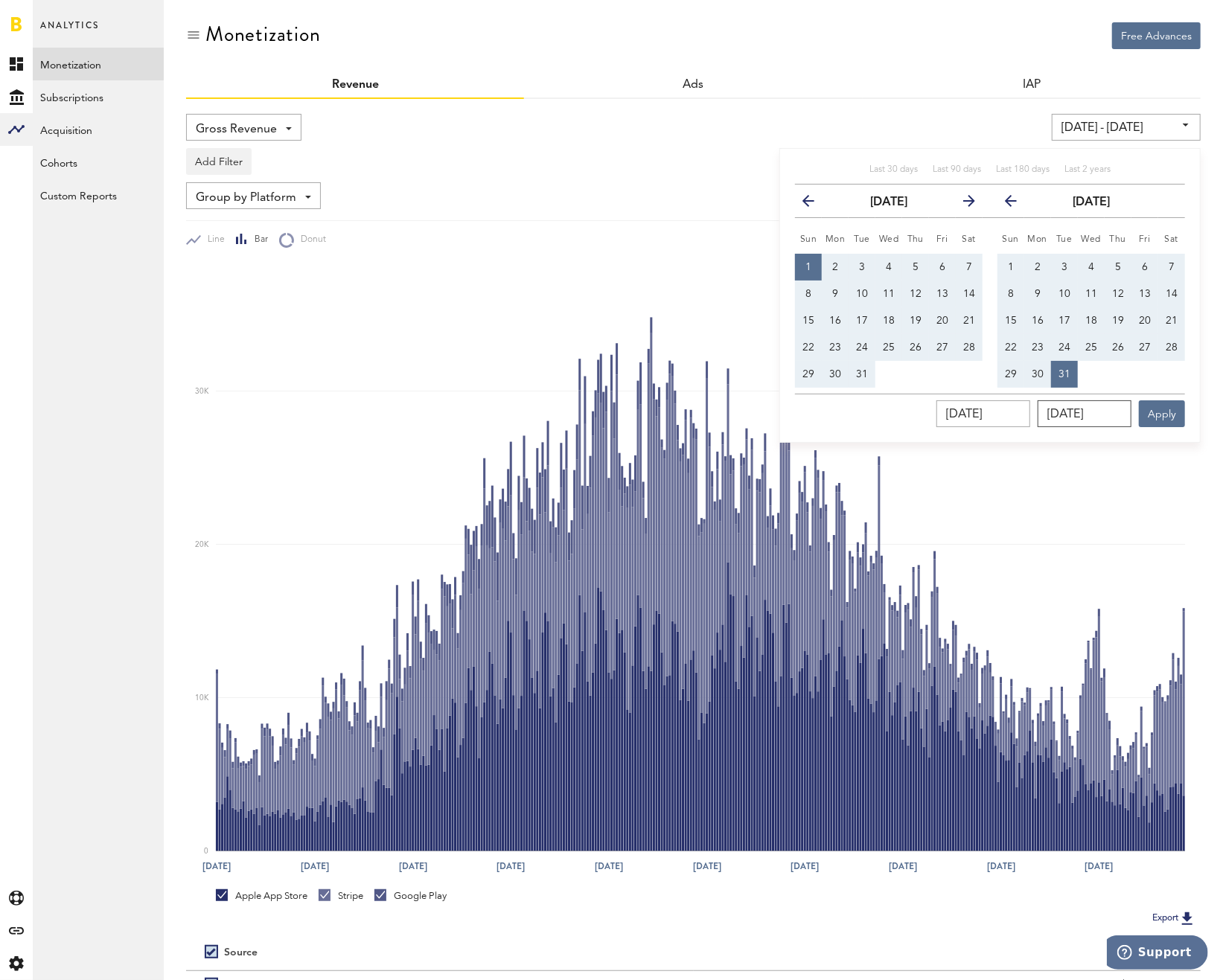
click at [1120, 410] on input "[DATE]" at bounding box center [1084, 413] width 94 height 26
type input "[DATE]"
type input "[DATE] - [DATE]"
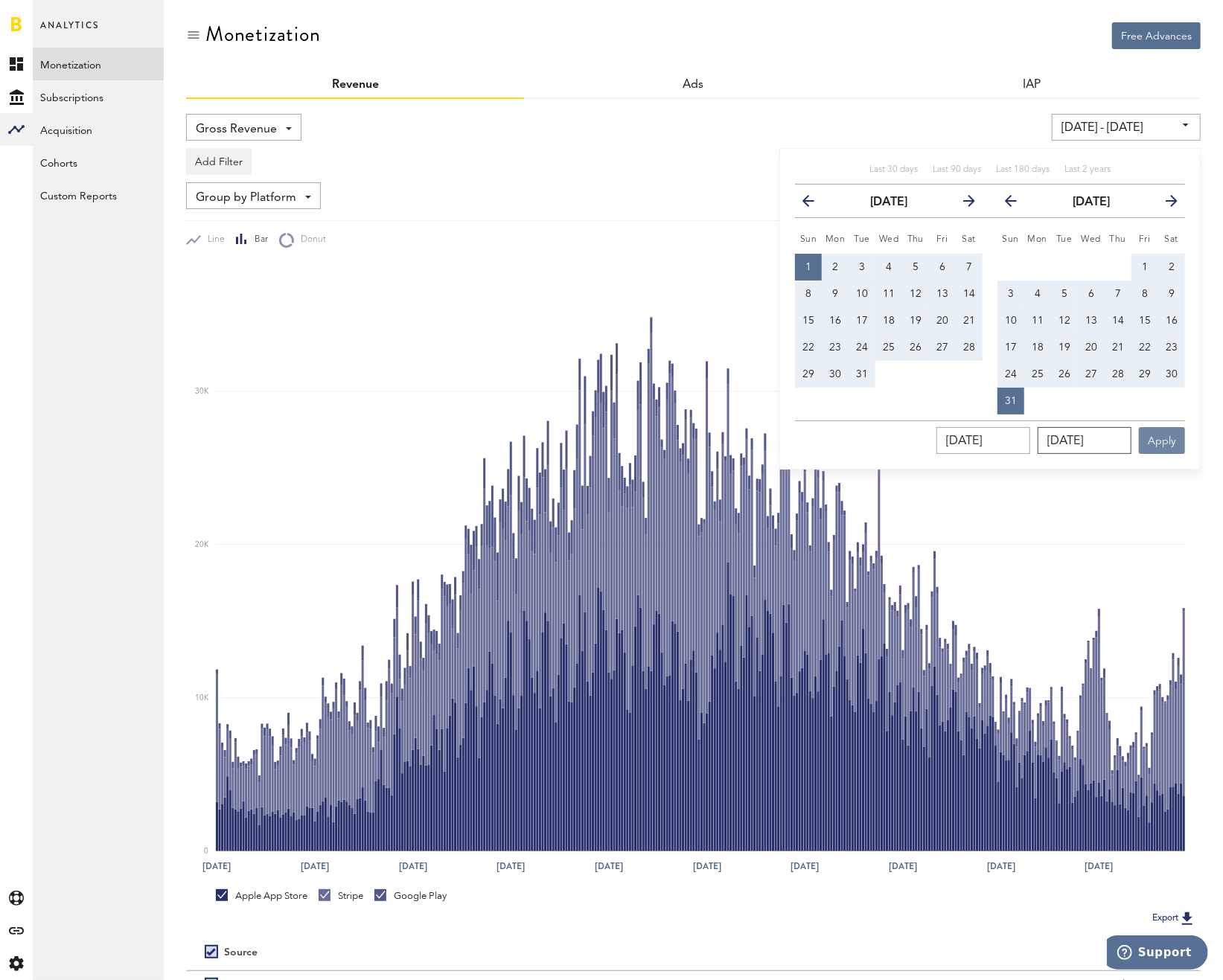
type input "[DATE]"
click at [1170, 441] on button "Apply" at bounding box center [1162, 440] width 47 height 26
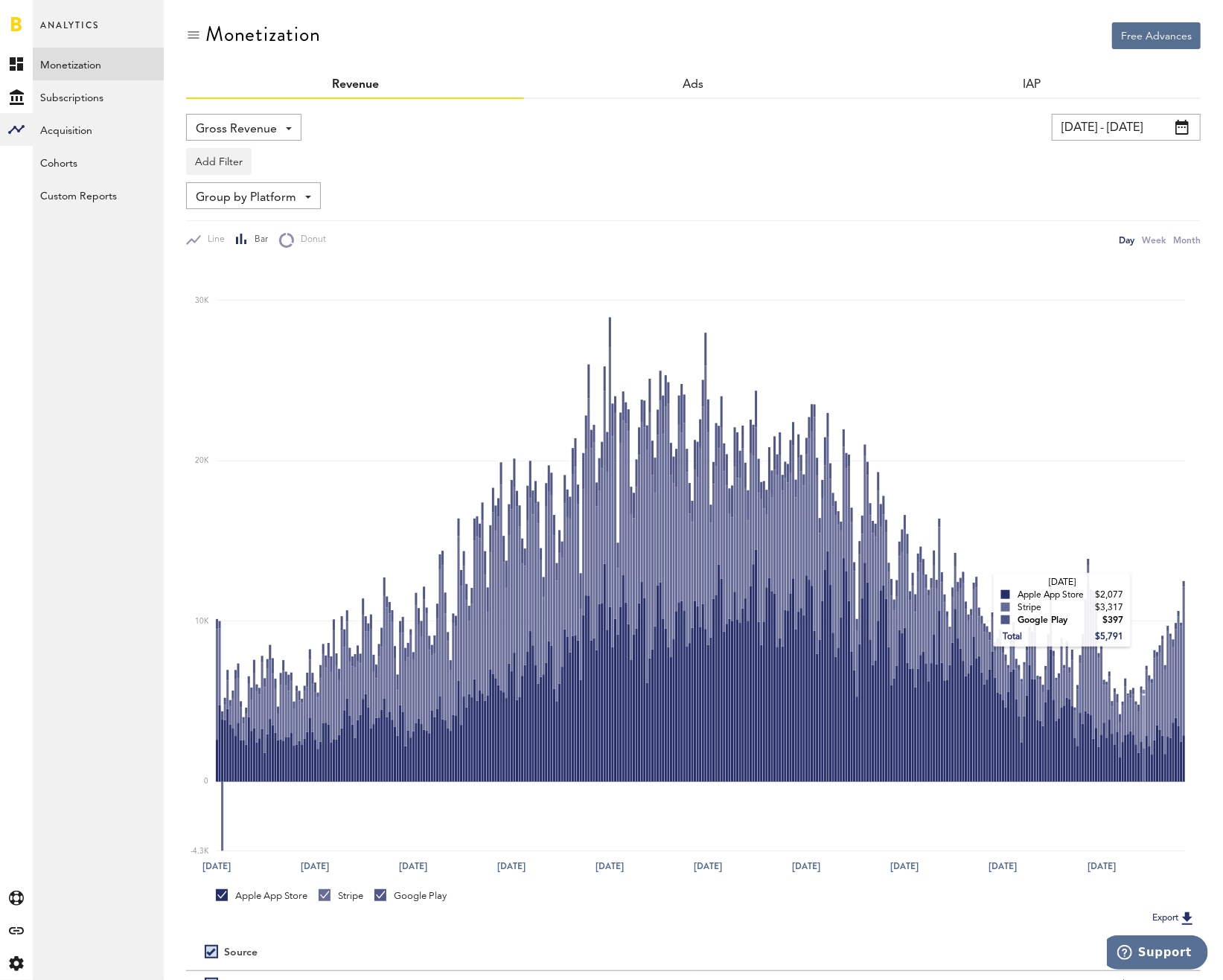
scroll to position [151, 0]
